Goal: Check status: Check status

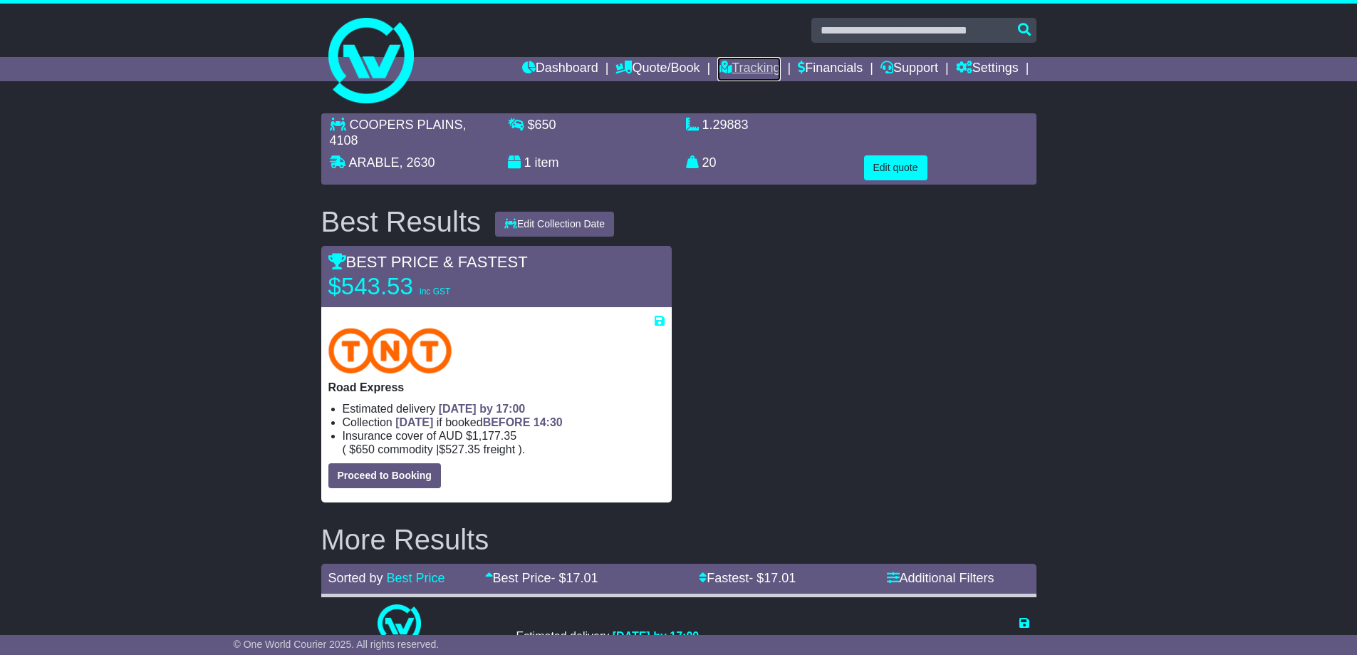
click at [742, 73] on link "Tracking" at bounding box center [748, 69] width 63 height 24
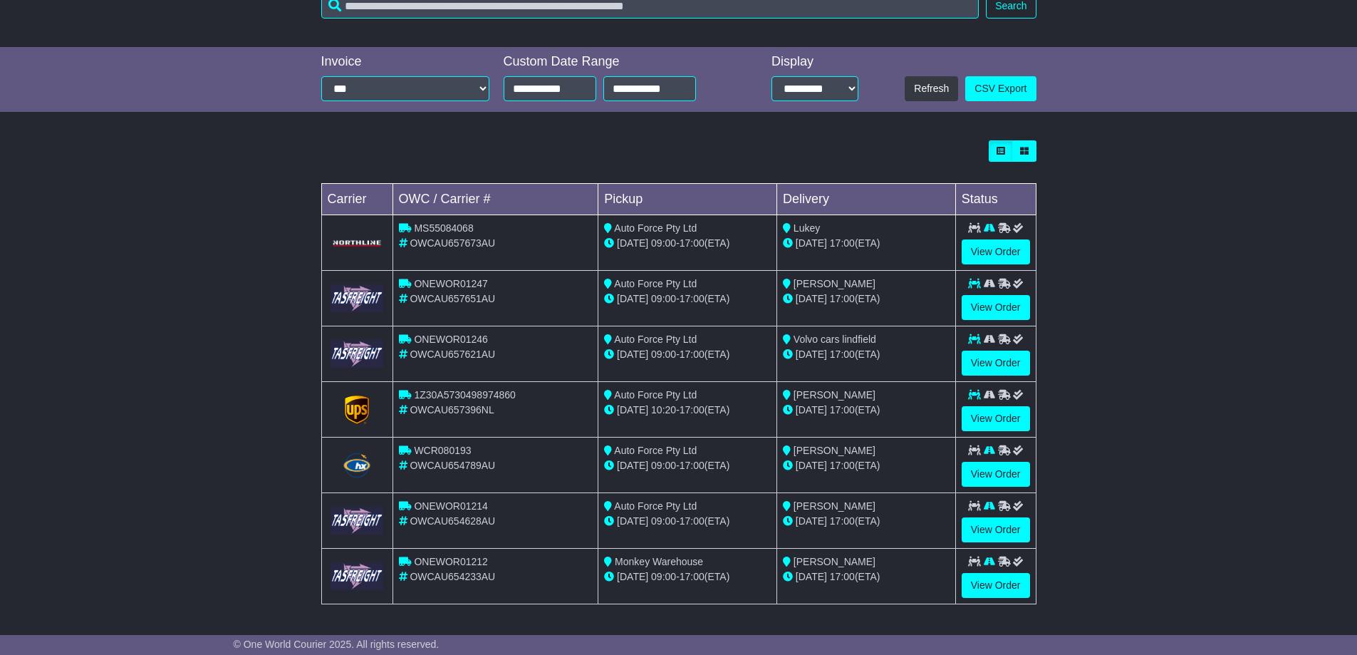
scroll to position [66, 0]
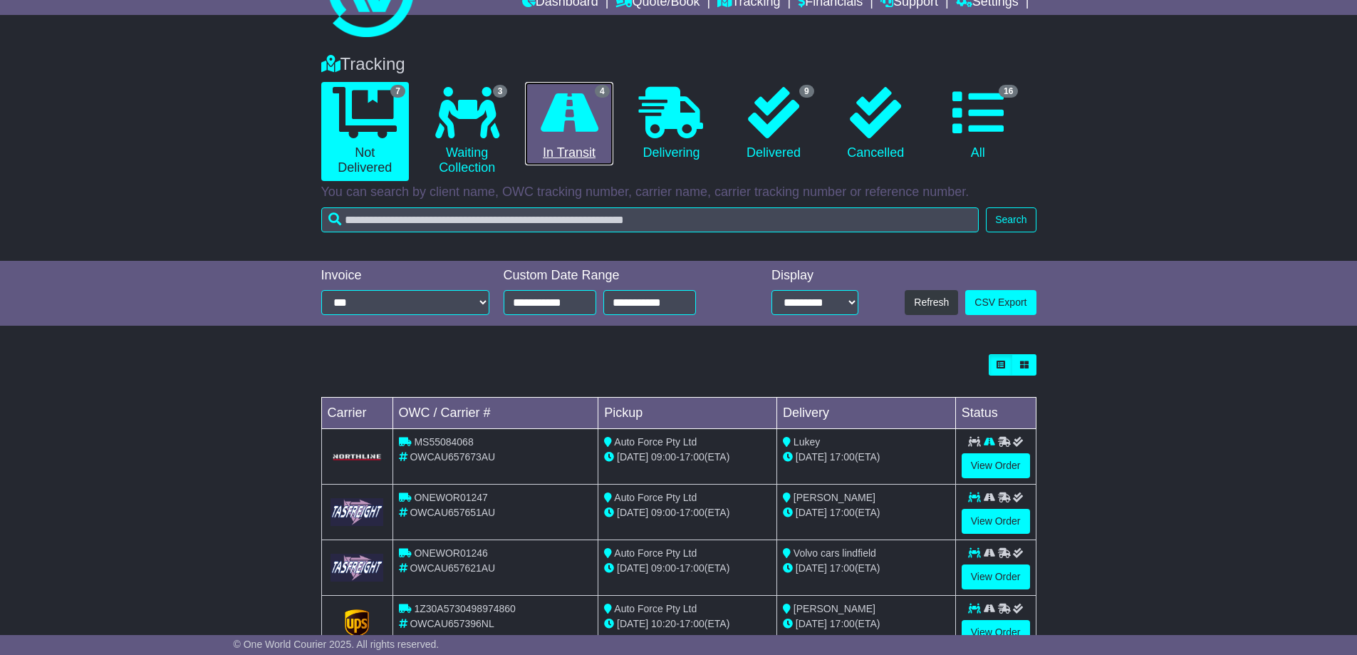
click at [562, 130] on icon at bounding box center [570, 112] width 58 height 51
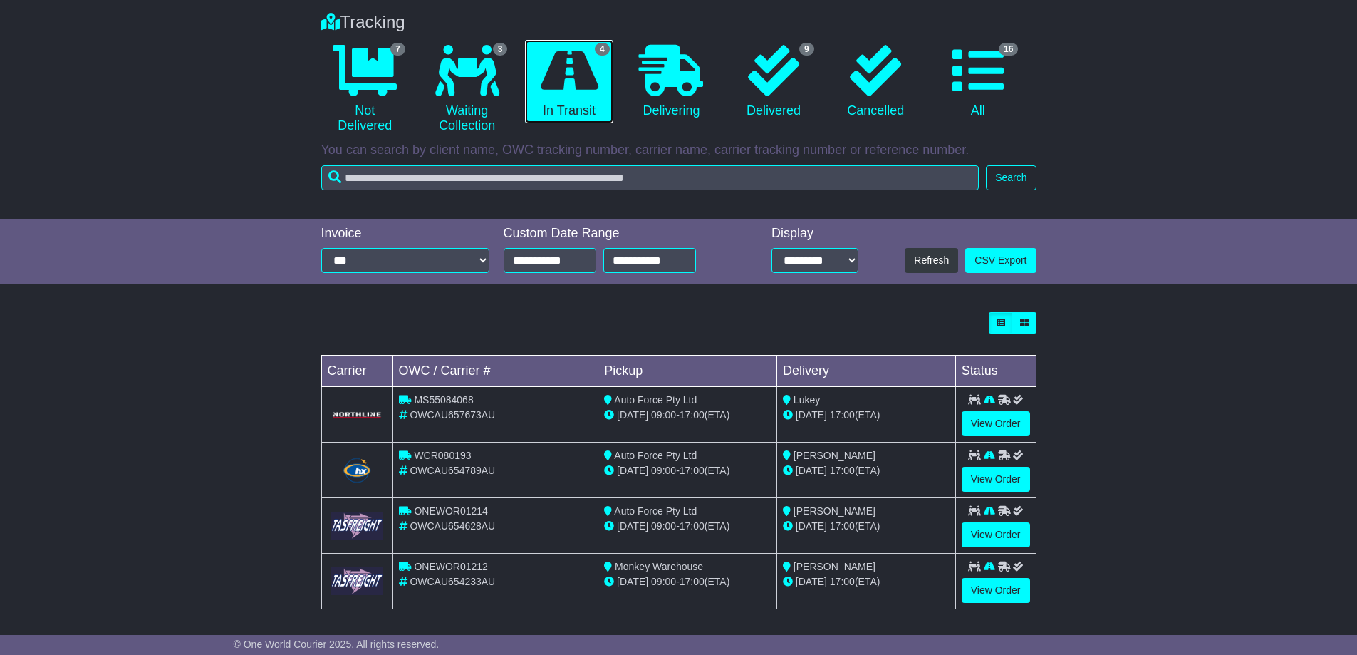
scroll to position [113, 0]
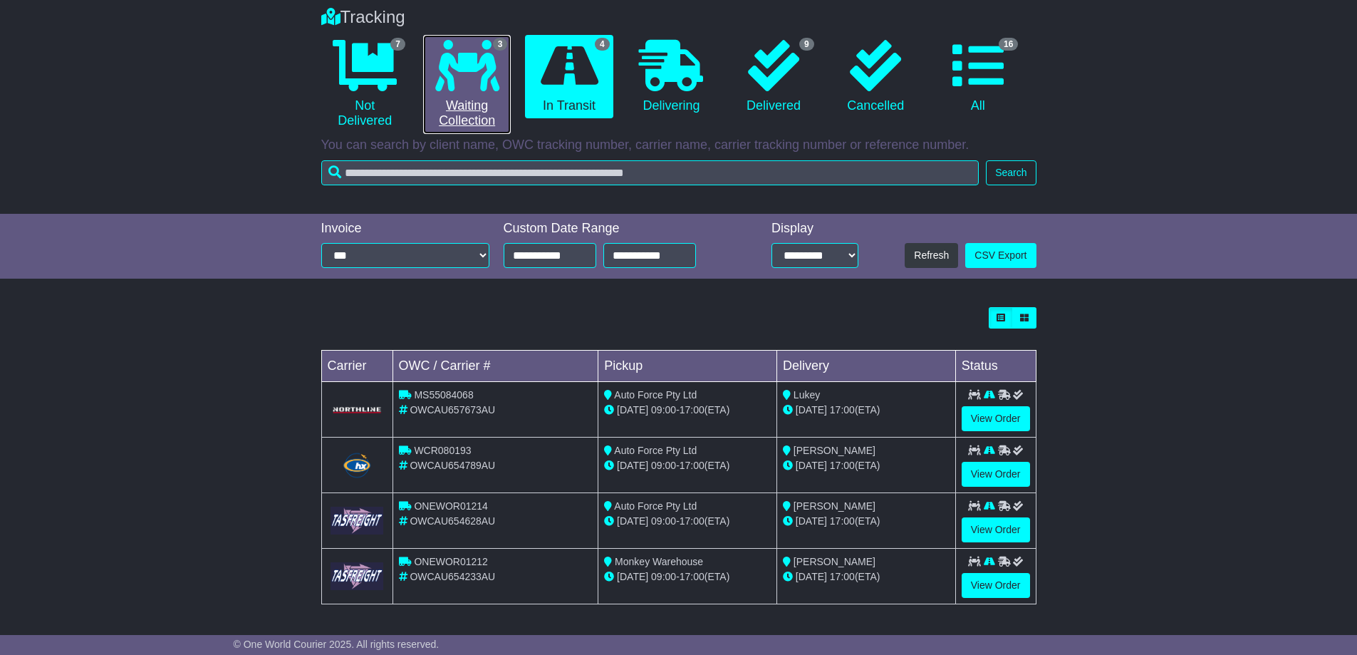
click at [440, 70] on icon at bounding box center [467, 65] width 64 height 51
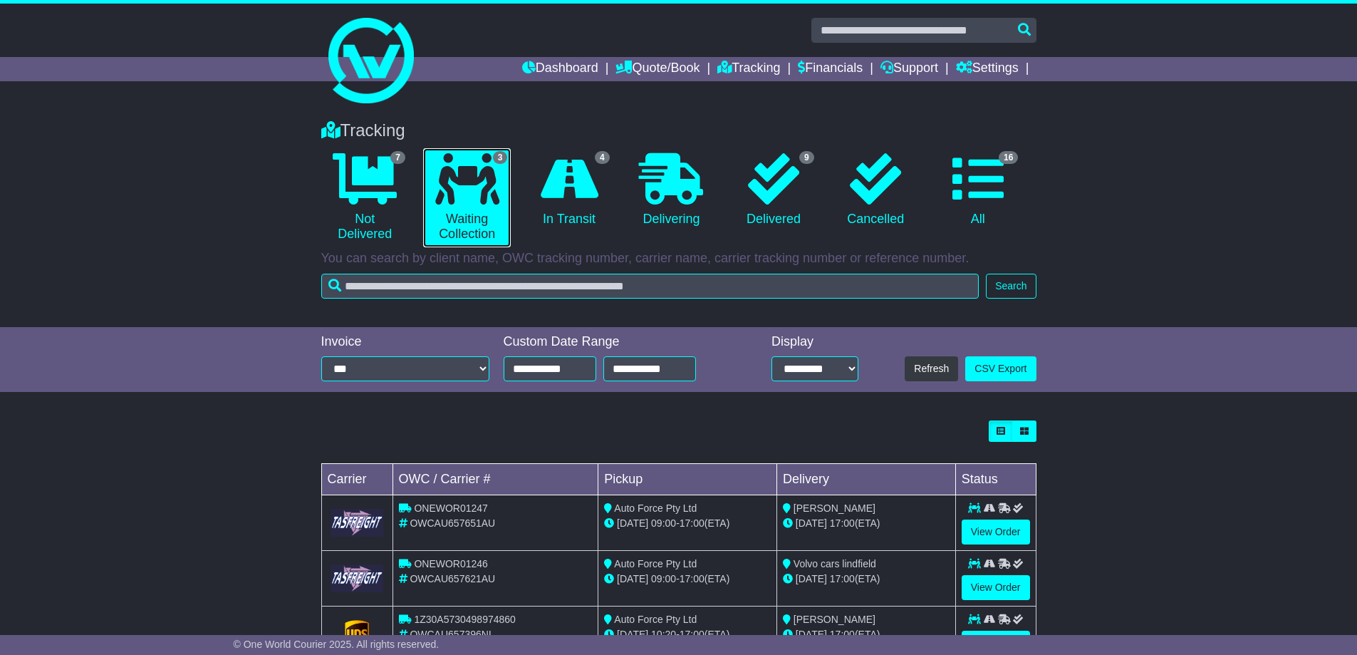
scroll to position [58, 0]
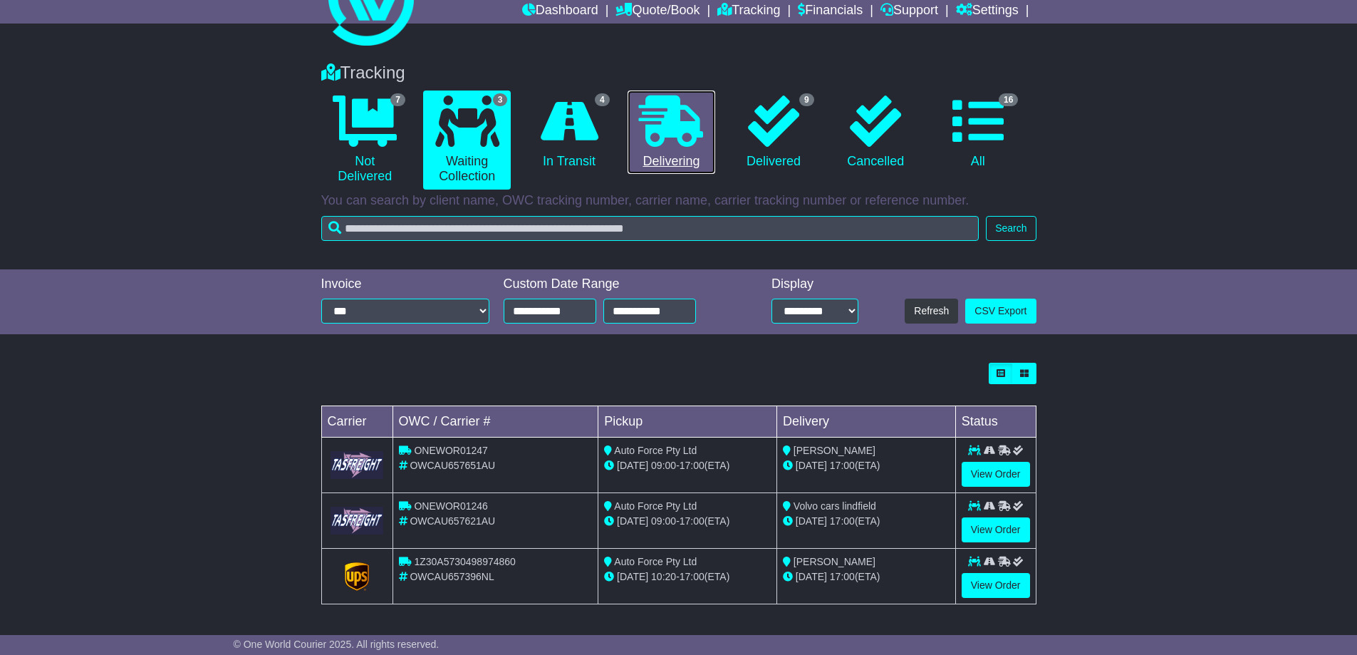
click at [673, 142] on icon at bounding box center [671, 120] width 64 height 51
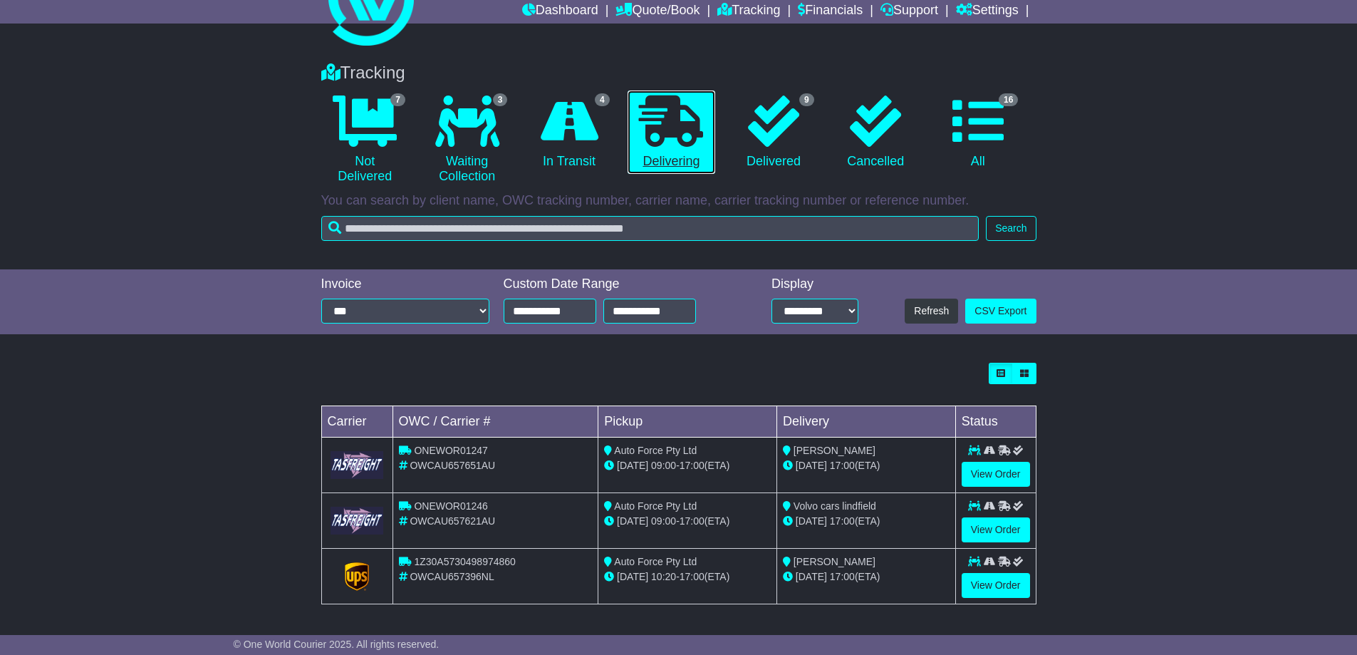
scroll to position [0, 0]
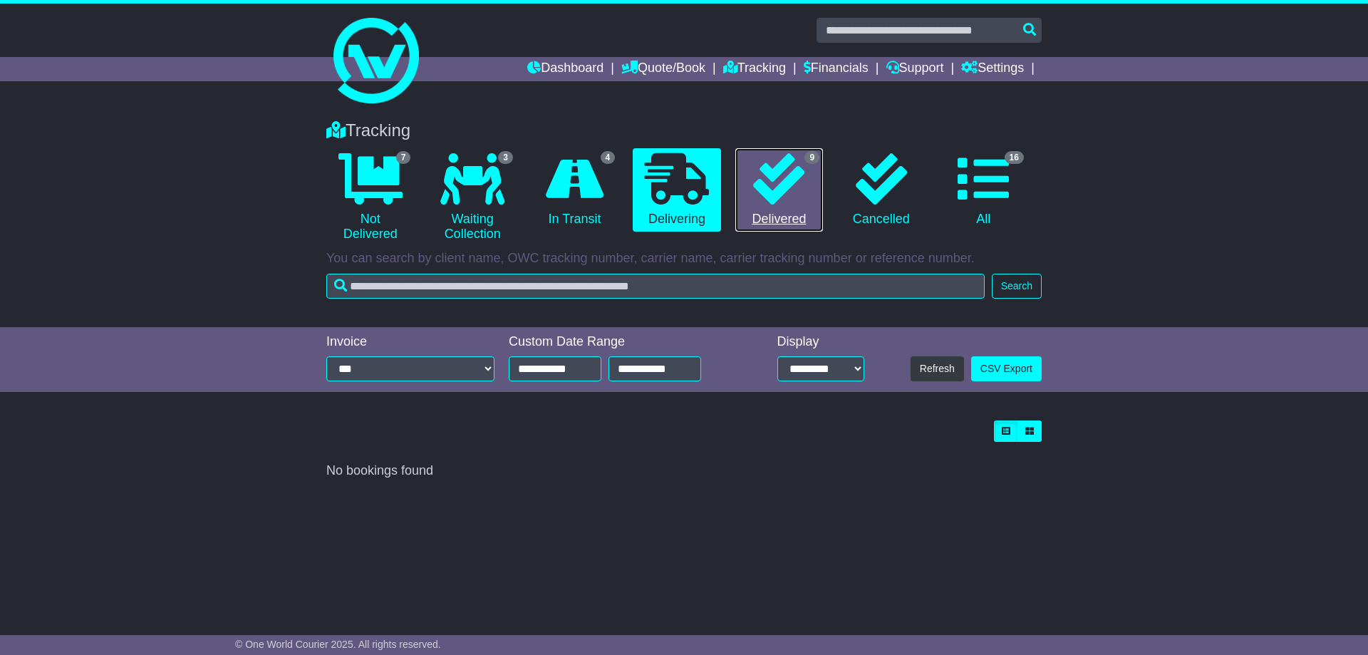
click at [799, 185] on icon at bounding box center [778, 178] width 51 height 51
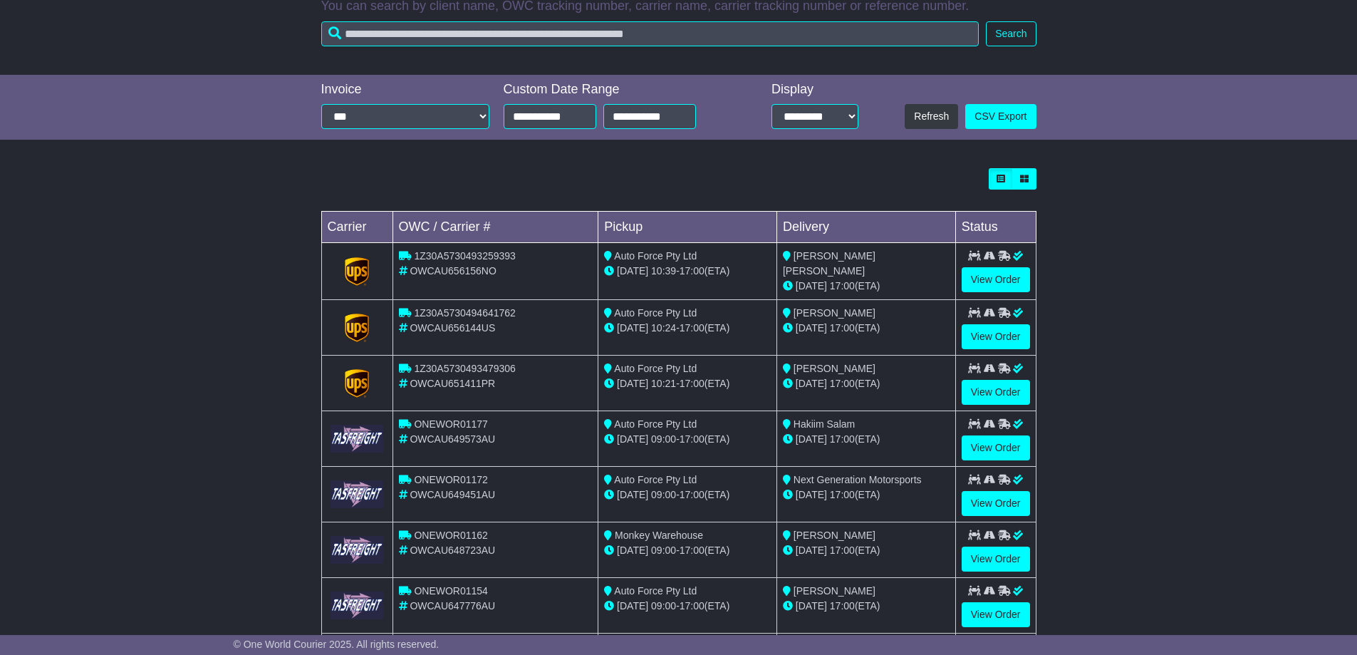
scroll to position [399, 0]
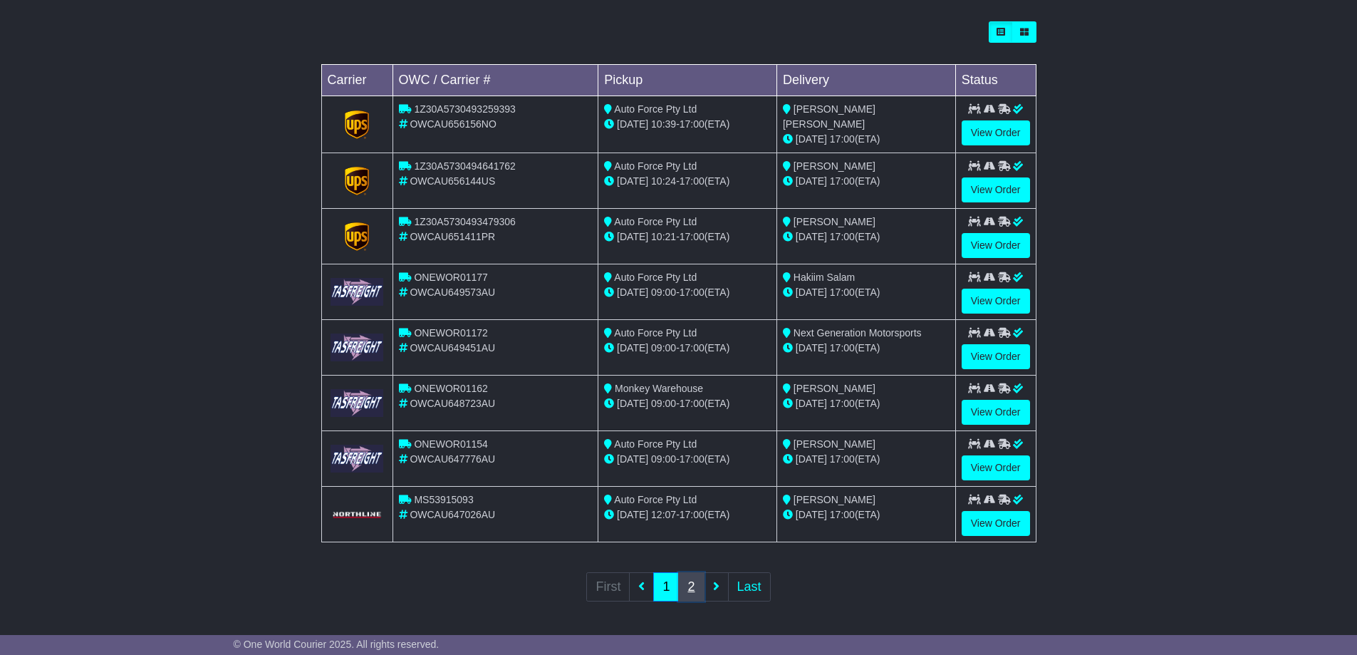
click at [690, 591] on link "2" at bounding box center [691, 586] width 26 height 29
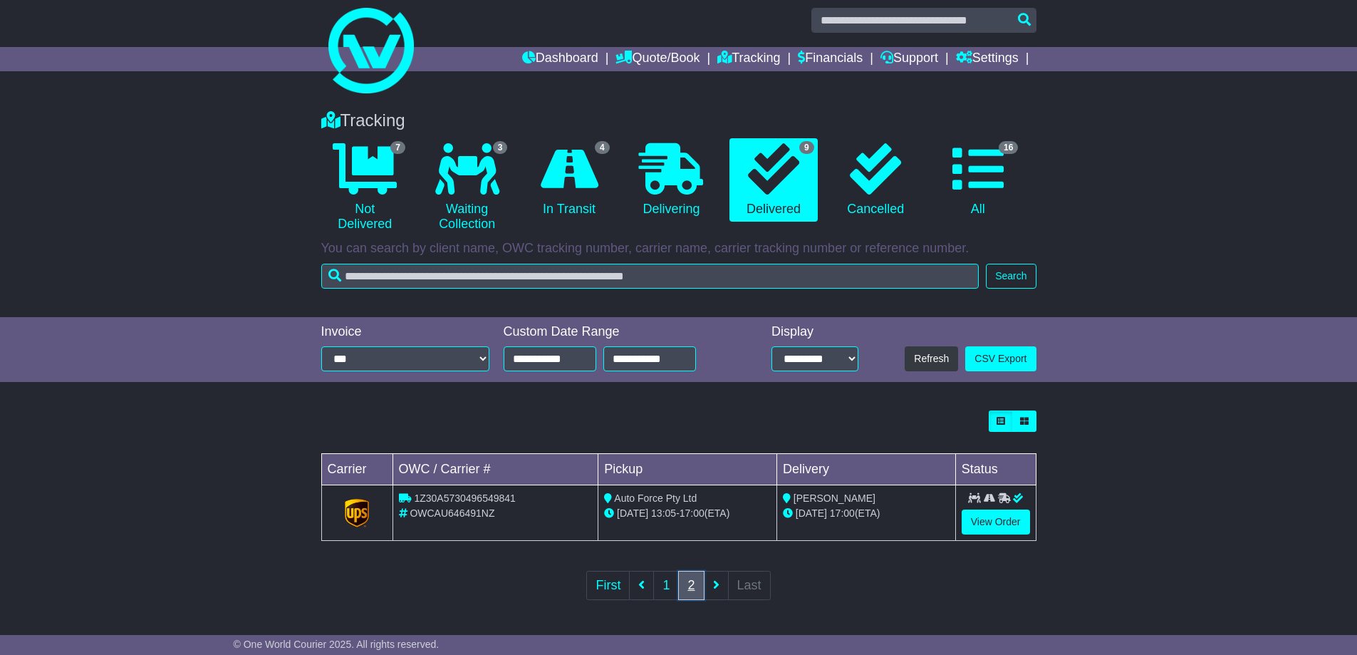
scroll to position [0, 0]
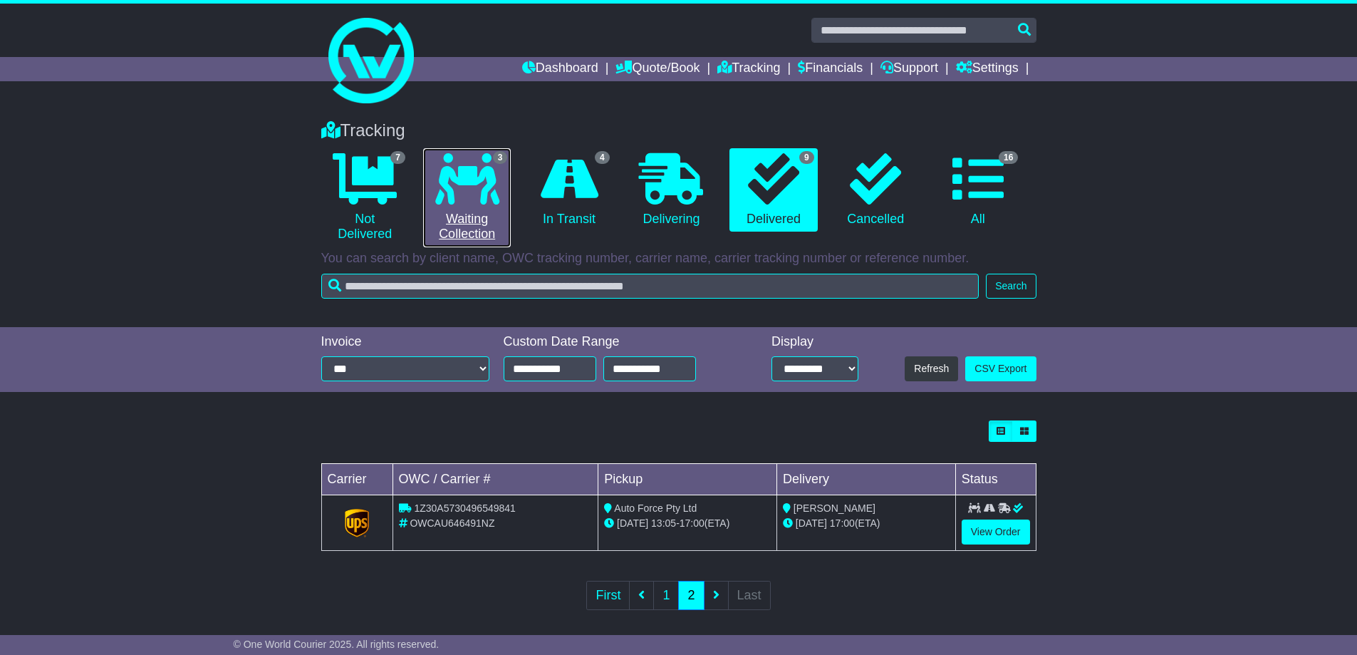
click at [478, 200] on icon at bounding box center [467, 178] width 64 height 51
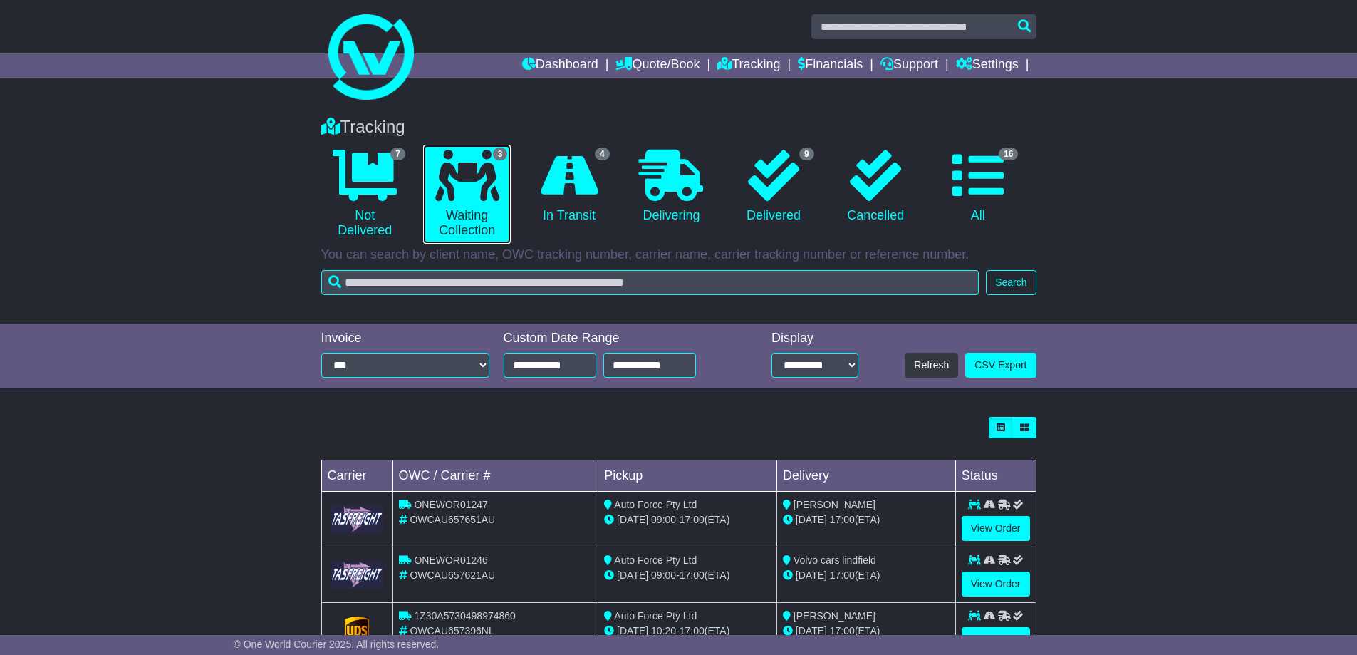
scroll to position [58, 0]
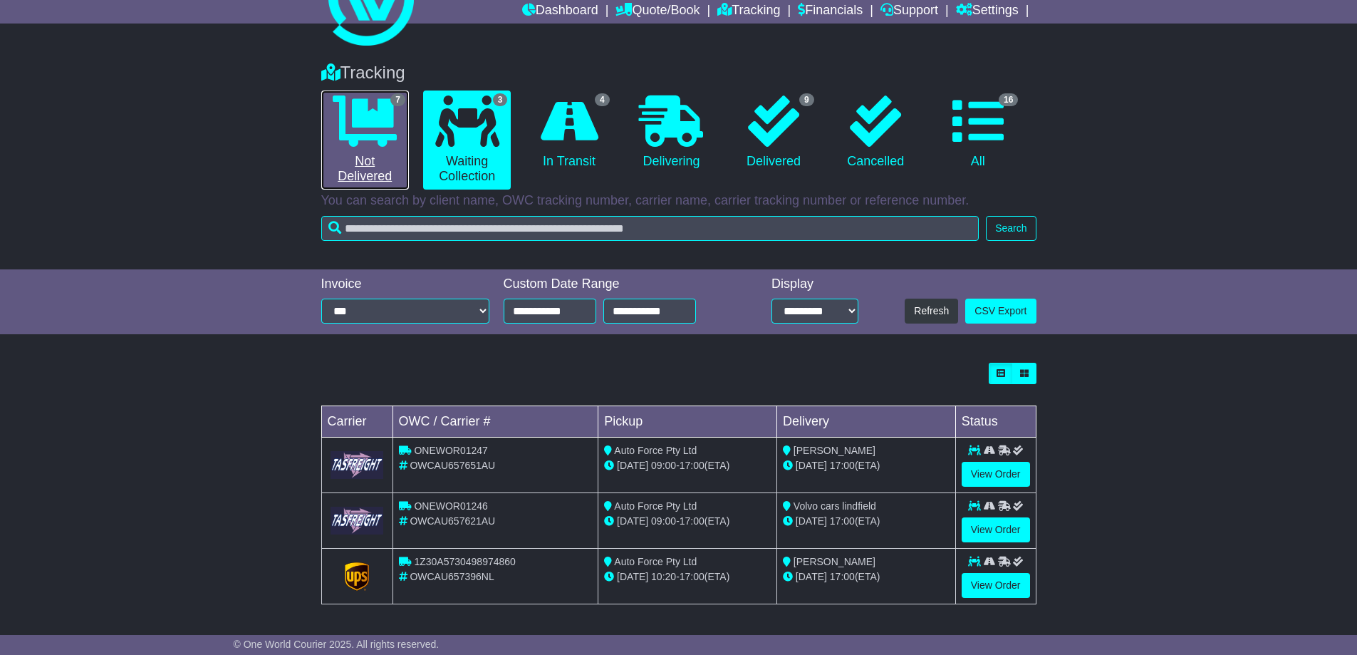
click at [363, 111] on icon at bounding box center [365, 120] width 64 height 51
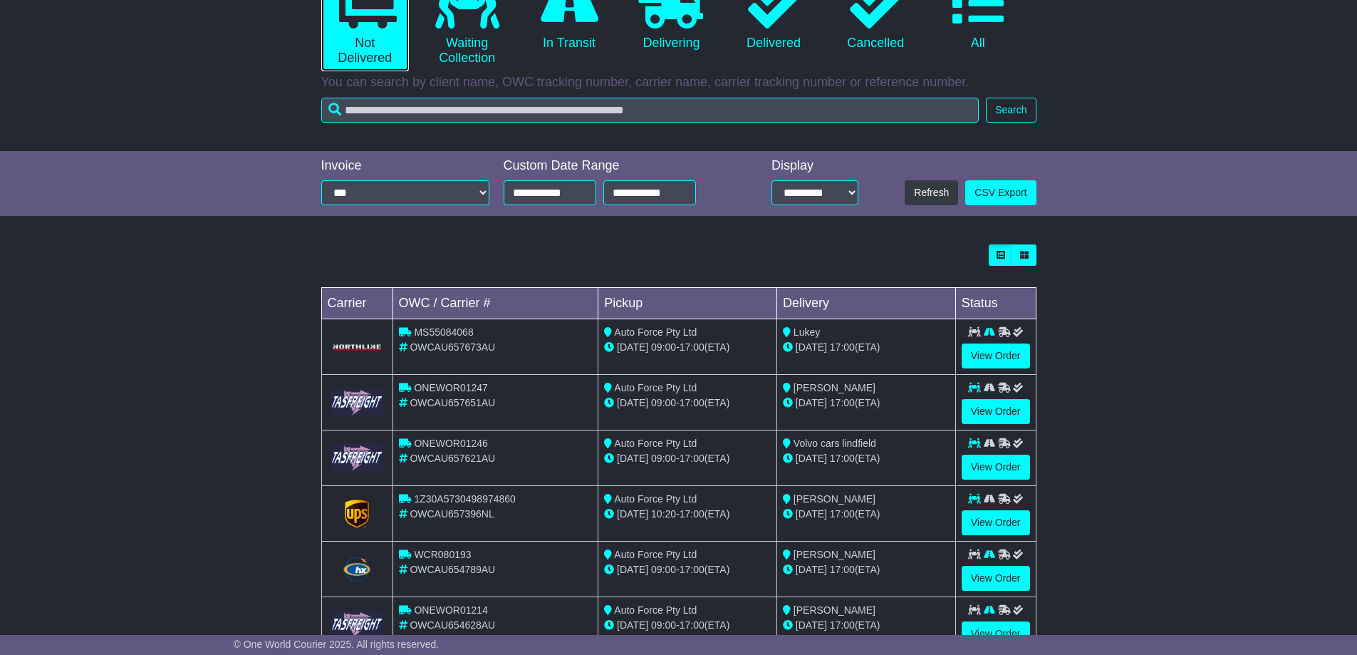
scroll to position [0, 0]
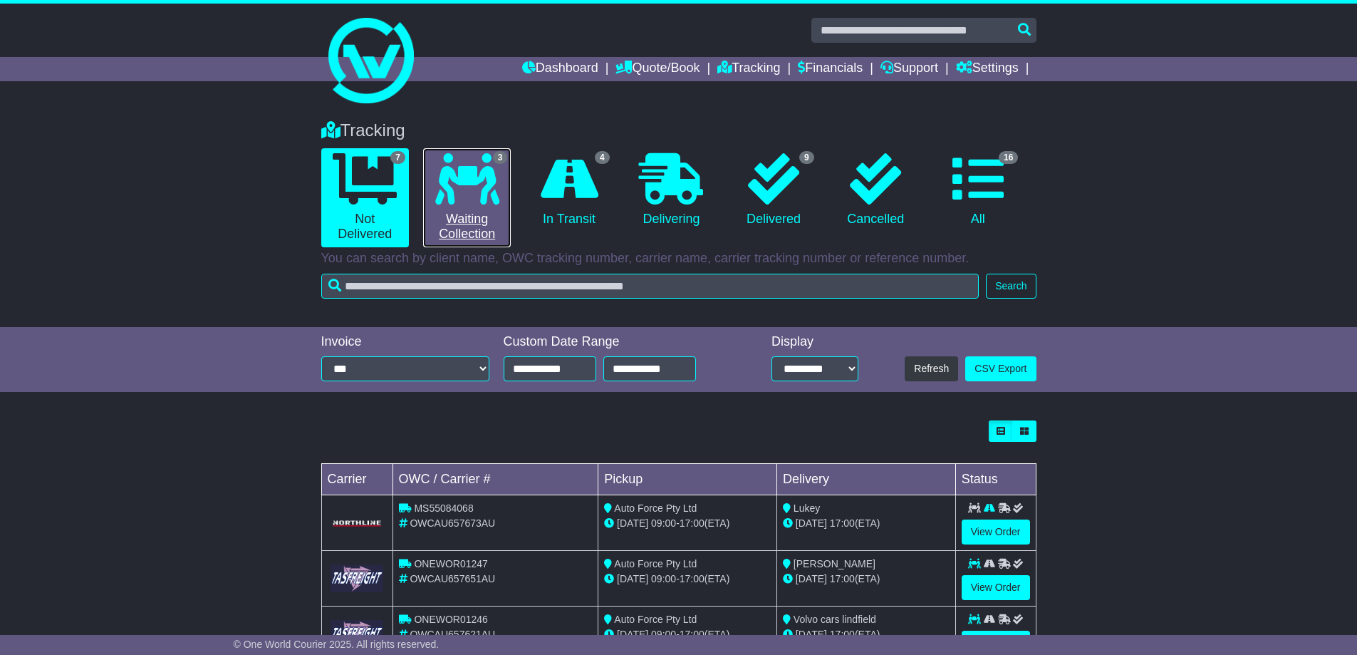
click at [461, 180] on icon at bounding box center [467, 178] width 64 height 51
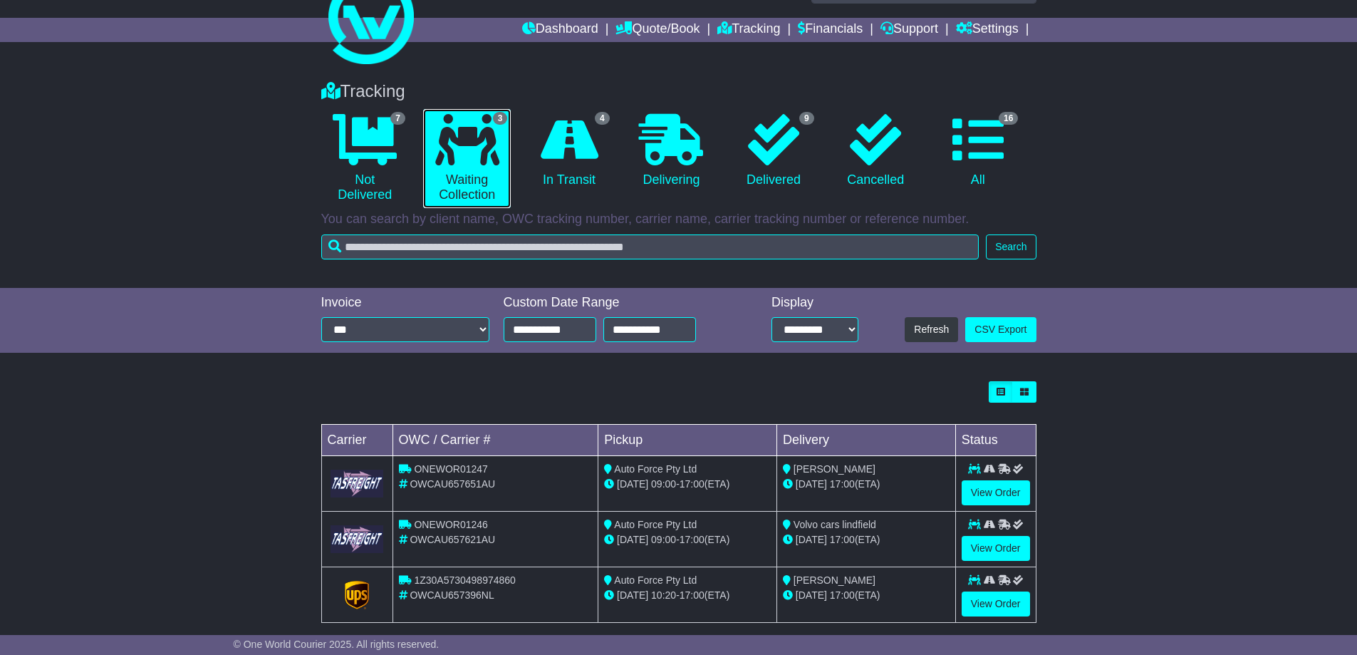
scroll to position [58, 0]
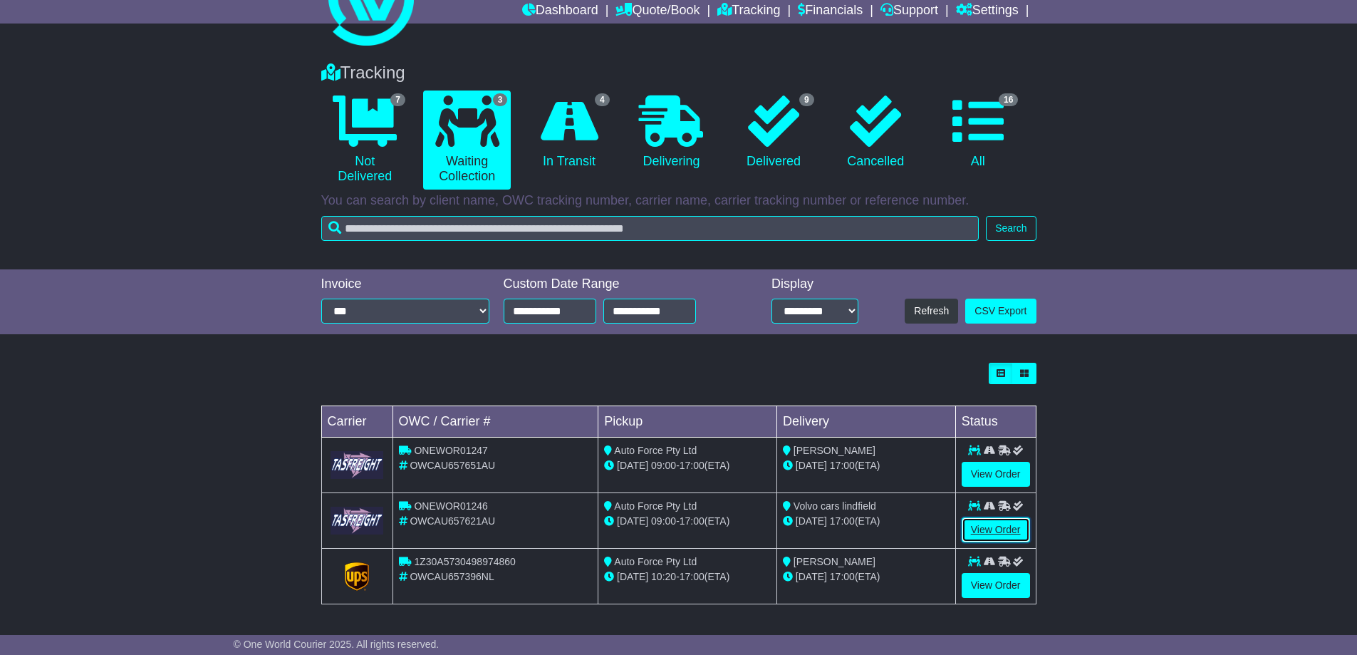
click at [1012, 529] on link "View Order" at bounding box center [996, 529] width 68 height 25
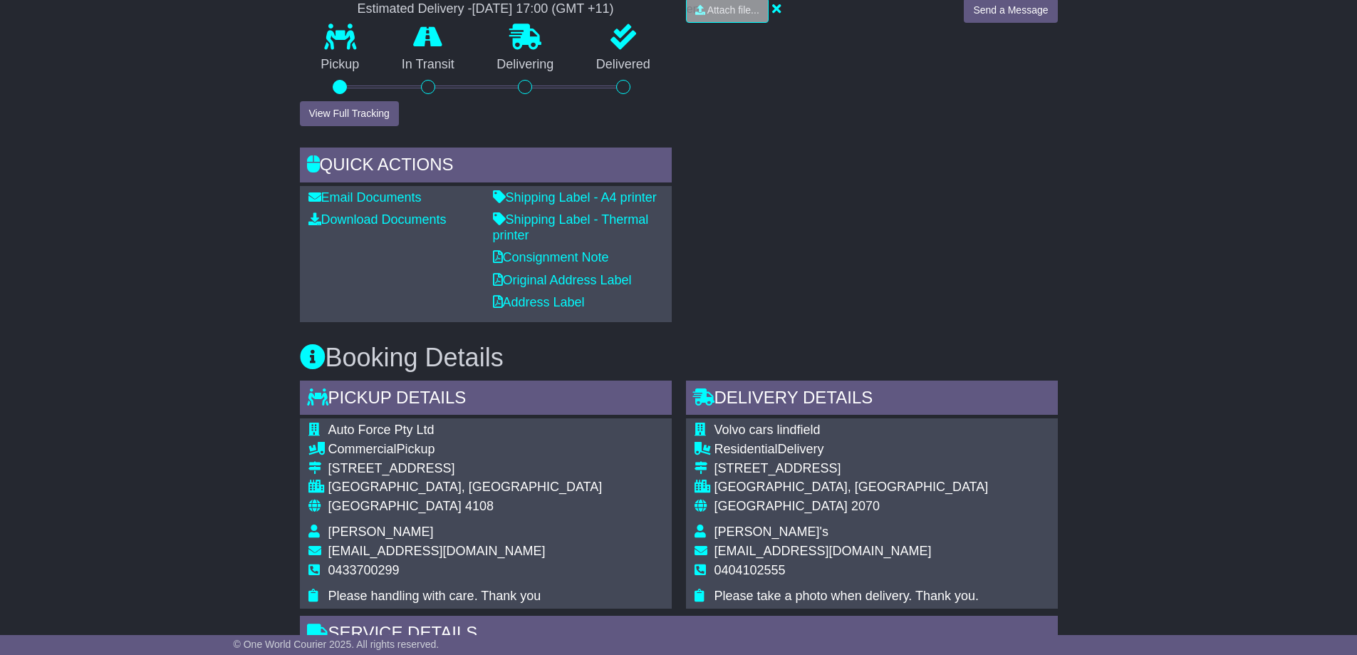
scroll to position [784, 0]
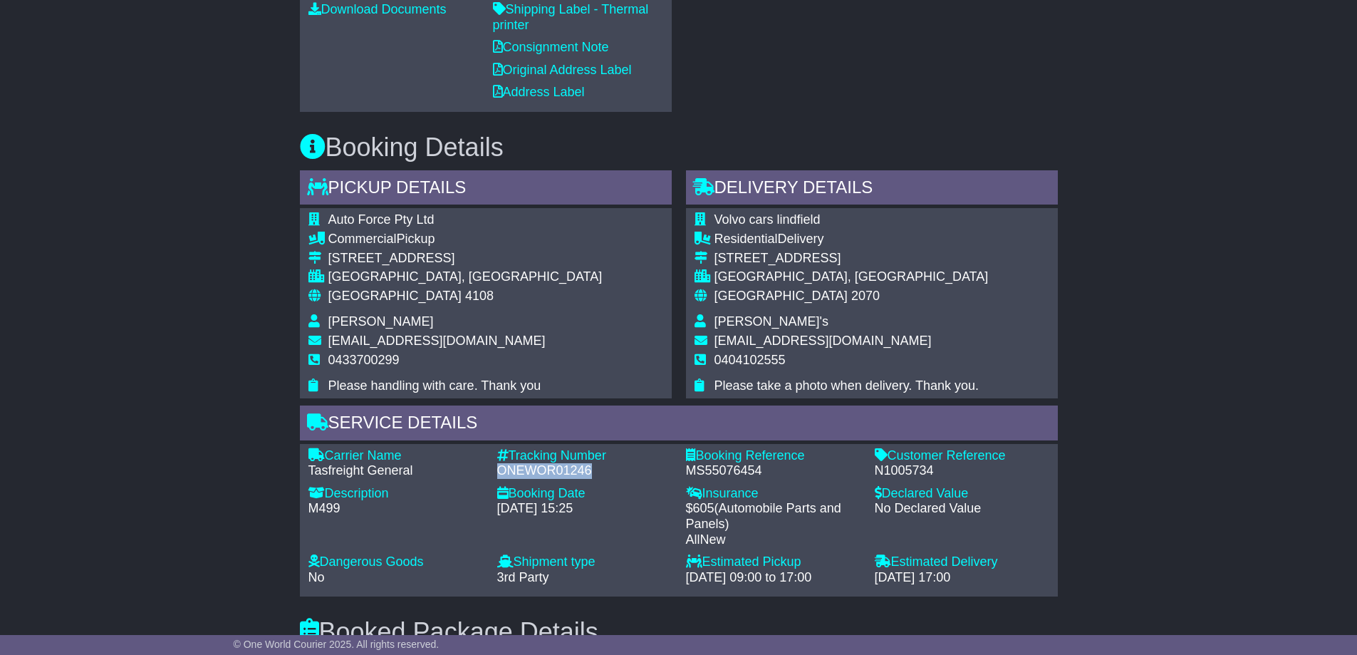
drag, startPoint x: 604, startPoint y: 470, endPoint x: 496, endPoint y: 472, distance: 108.3
click at [496, 472] on div "Tracking Number - ONEWOR01246" at bounding box center [584, 463] width 189 height 31
copy div "ONEWOR01246"
